Goal: Obtain resource: Obtain resource

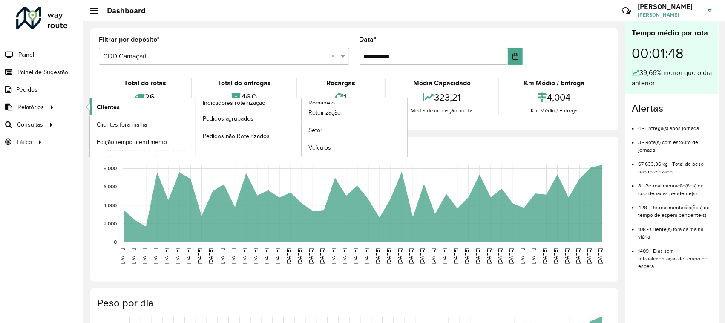
click at [98, 107] on span "Clientes" at bounding box center [108, 107] width 23 height 9
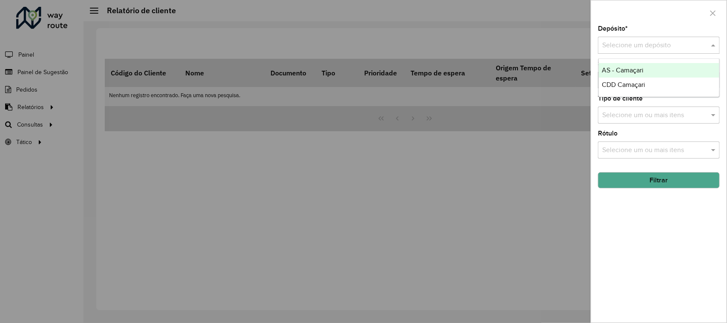
click at [632, 45] on input "text" at bounding box center [650, 45] width 96 height 10
click at [642, 88] on span "CDD Camaçari" at bounding box center [623, 84] width 43 height 7
click at [664, 190] on div "Depósito * Selecione um depósito × CDD Camaçari × Setor Selecione um ou mais it…" at bounding box center [658, 174] width 135 height 297
click at [669, 187] on button "Filtrar" at bounding box center [659, 180] width 122 height 16
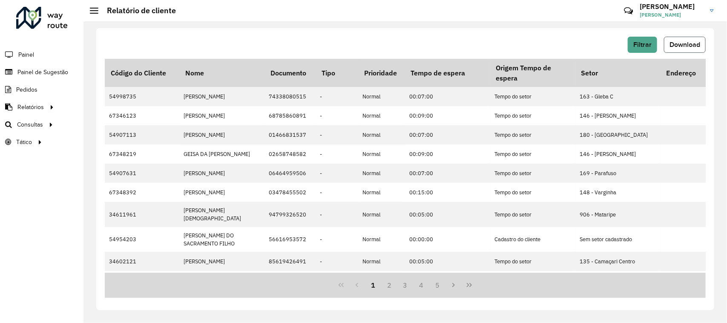
click at [683, 41] on span "Download" at bounding box center [684, 44] width 31 height 7
click at [103, 139] on span "Setores" at bounding box center [107, 142] width 21 height 9
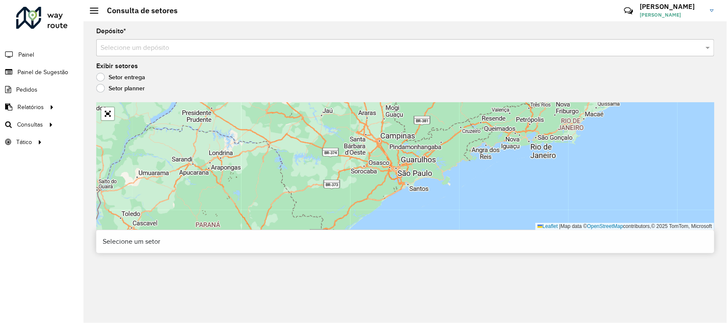
click at [193, 47] on input "text" at bounding box center [397, 48] width 592 height 10
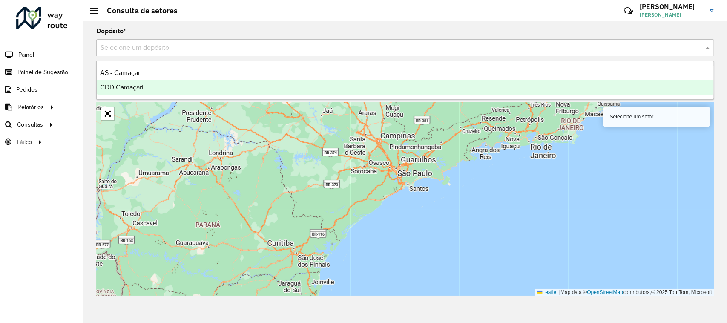
click at [172, 84] on div "CDD Camaçari" at bounding box center [406, 87] width 618 height 14
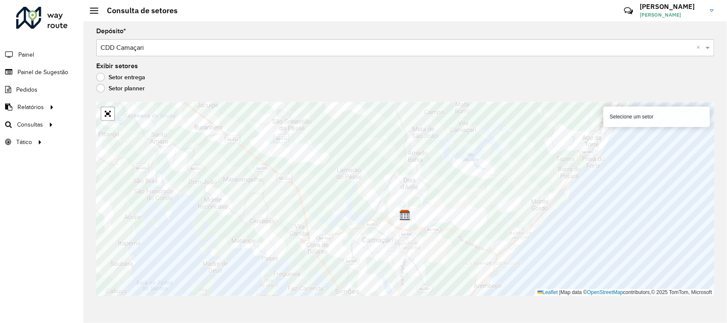
click at [628, 124] on div "Selecione um setor" at bounding box center [656, 116] width 106 height 20
click at [634, 118] on div "Selecione um setor" at bounding box center [656, 116] width 106 height 20
click at [638, 109] on div "Selecione um setor" at bounding box center [656, 116] width 106 height 20
click at [650, 115] on div "Selecione um setor" at bounding box center [656, 116] width 106 height 20
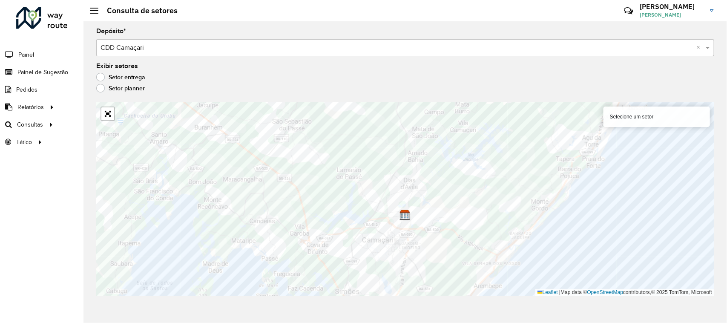
click at [646, 117] on div "Selecione um setor" at bounding box center [656, 116] width 106 height 20
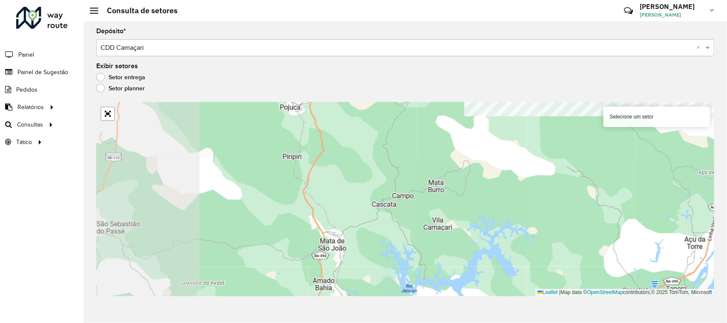
click at [326, 107] on div "Selecione um setor Leaflet | Map data © OpenStreetMap contributors,© 2025 TomTo…" at bounding box center [405, 199] width 618 height 194
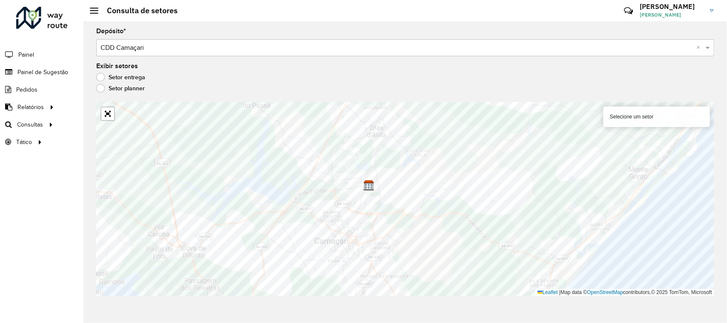
click at [322, 148] on div "Selecione um setor Leaflet | Map data © OpenStreetMap contributors,© 2025 TomTo…" at bounding box center [405, 199] width 618 height 194
